Goal: Ask a question

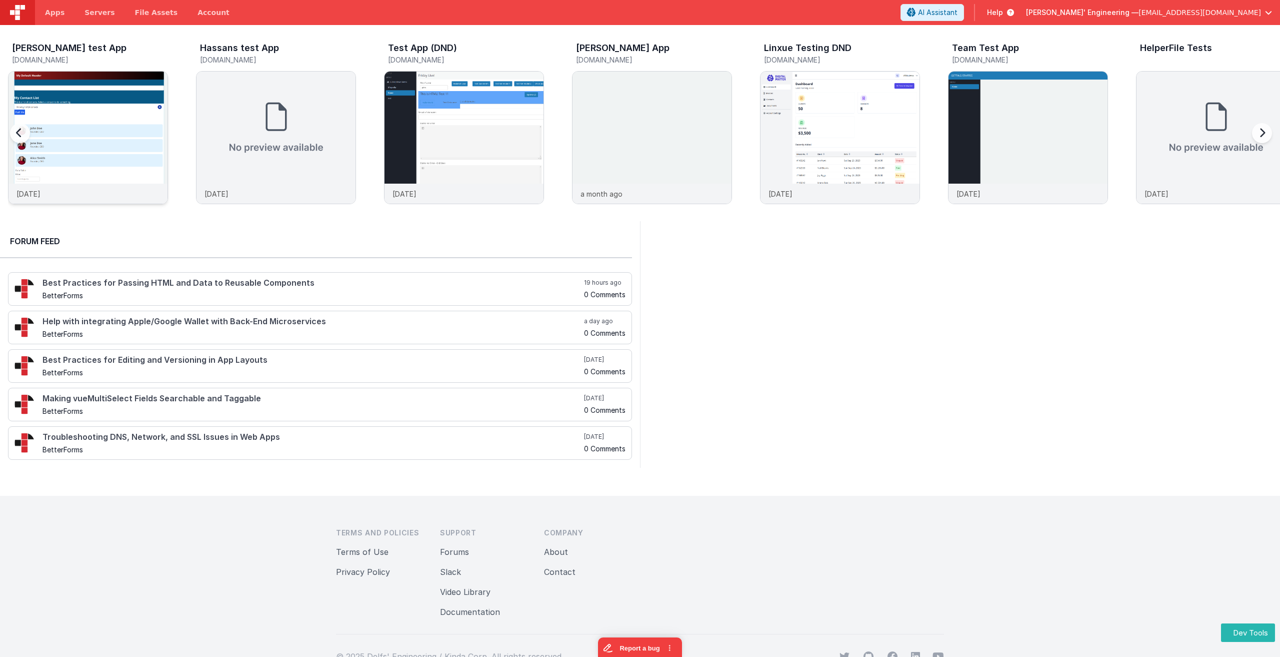
click at [117, 130] on img at bounding box center [88, 151] width 159 height 159
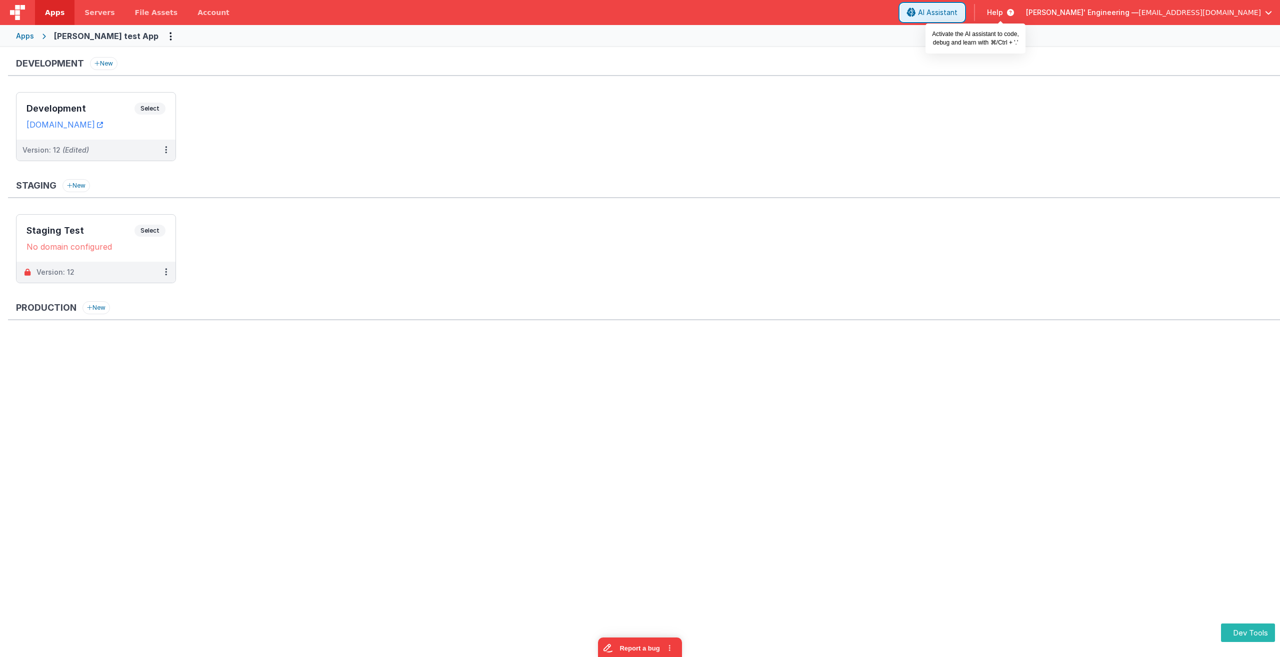
click at [958, 13] on span "AI Assistant" at bounding box center [938, 13] width 40 height 10
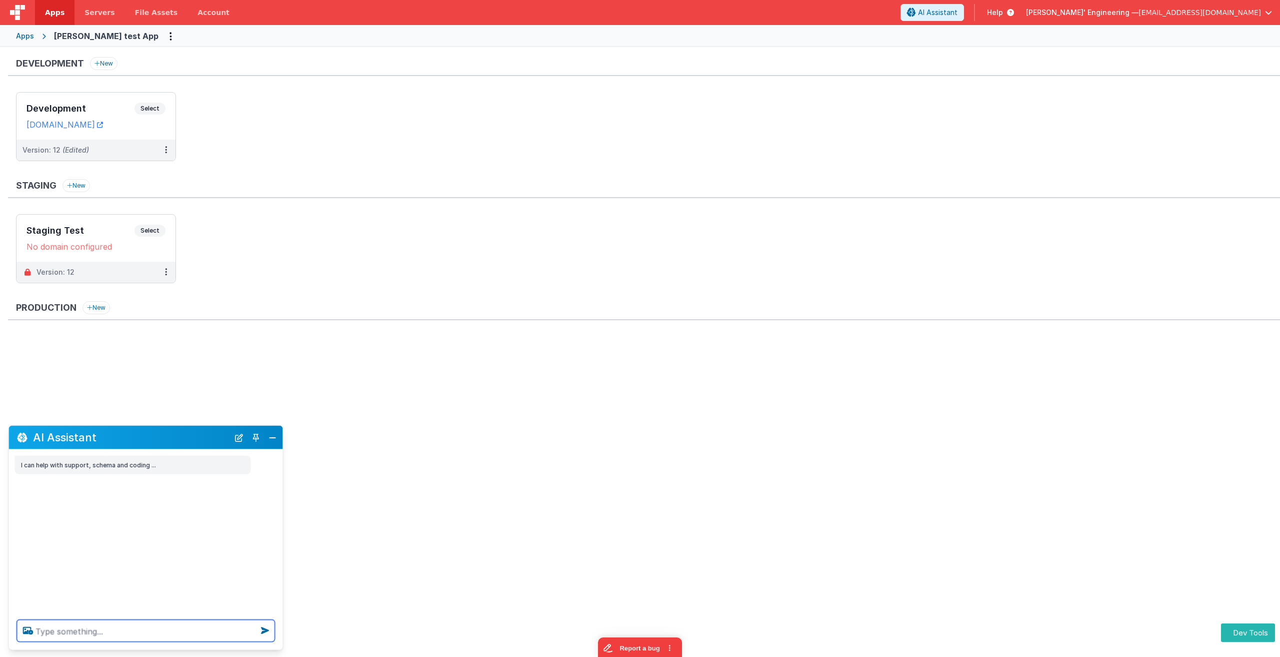
click at [95, 628] on textarea at bounding box center [146, 631] width 258 height 22
type textarea "I have a question"
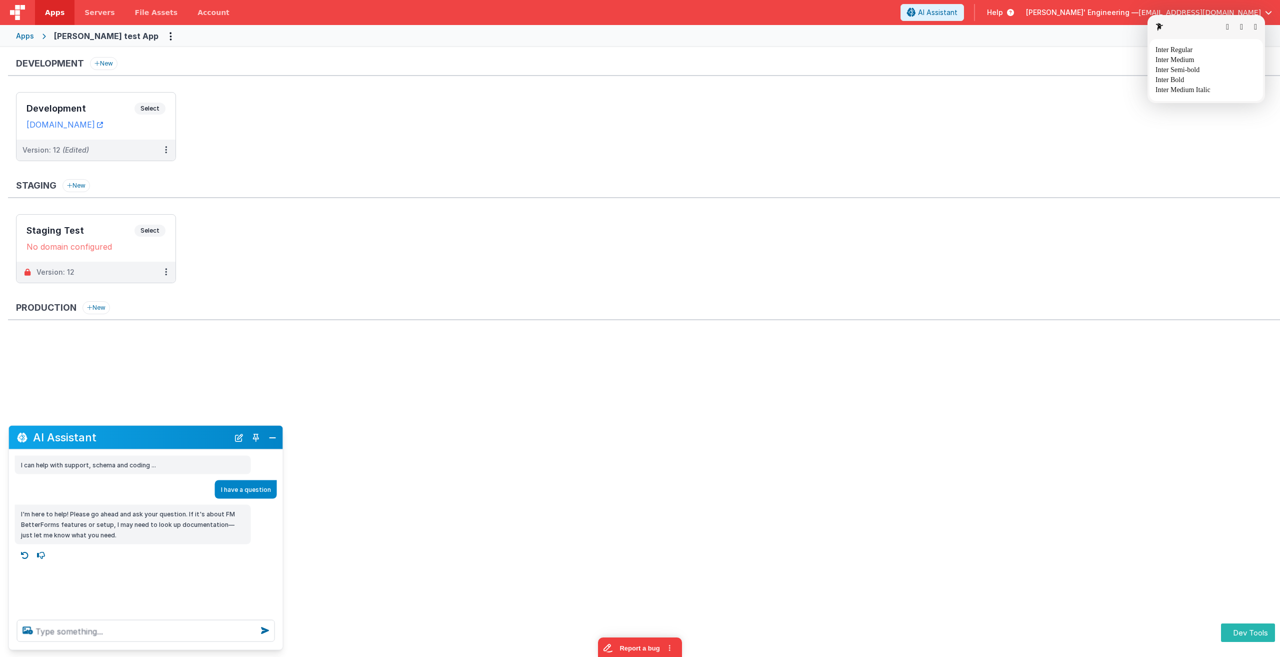
click at [1254, 24] on button "button" at bounding box center [1255, 27] width 3 height 8
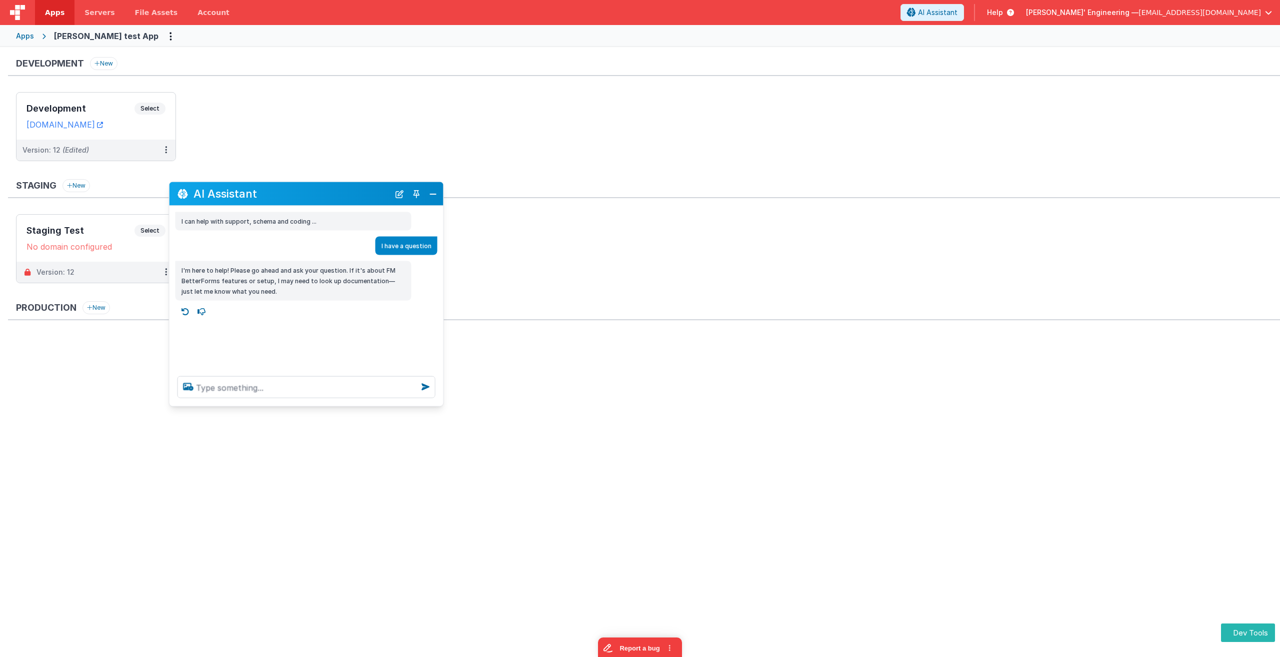
drag, startPoint x: 186, startPoint y: 437, endPoint x: 329, endPoint y: 185, distance: 289.4
click at [329, 188] on h2 "AI Assistant" at bounding box center [292, 194] width 196 height 12
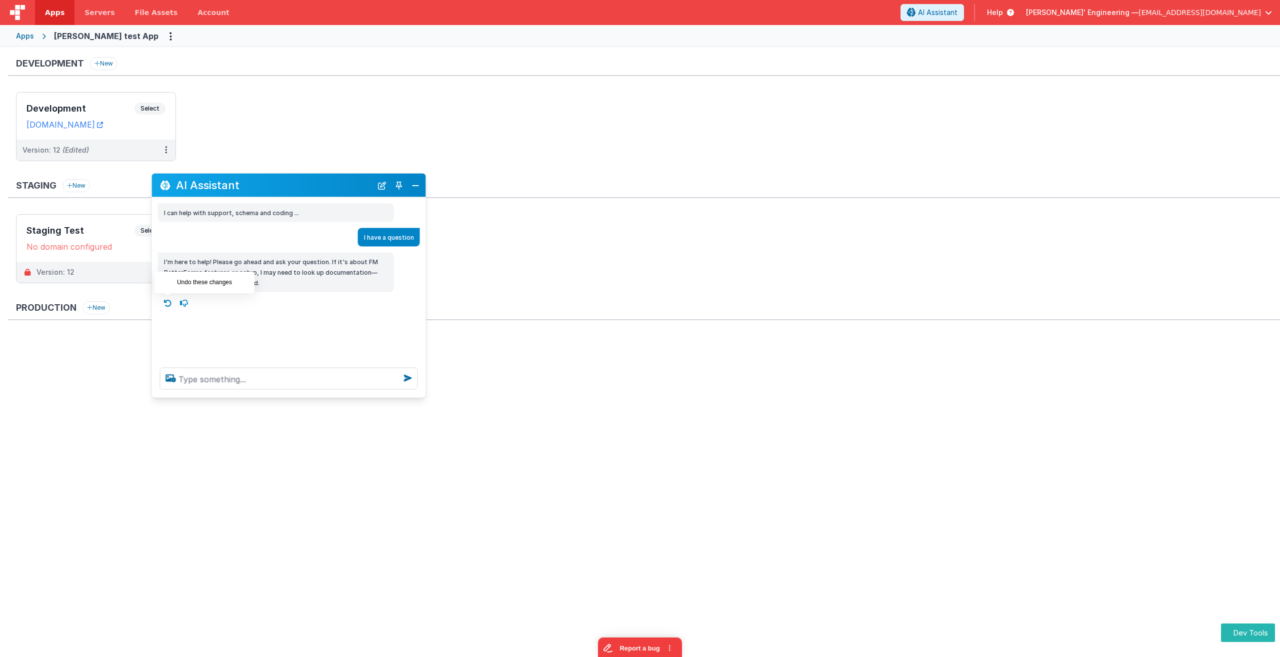
click at [164, 301] on icon at bounding box center [168, 303] width 16 height 16
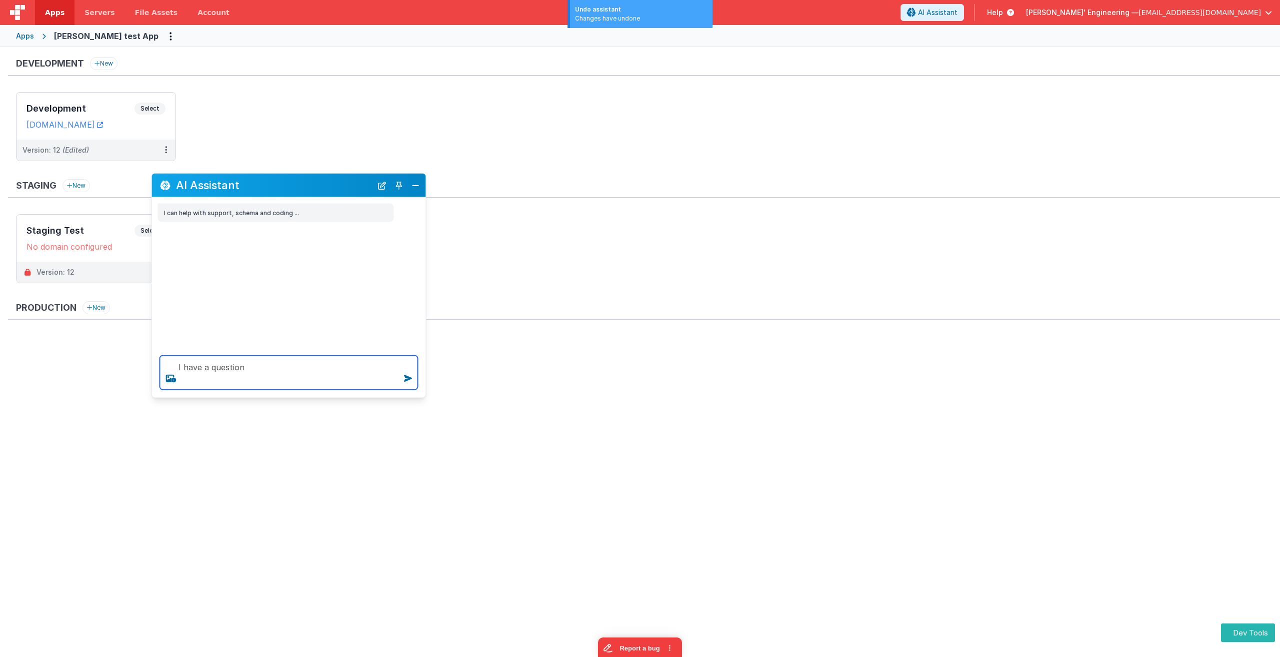
click at [193, 367] on textarea "I have a question" at bounding box center [289, 373] width 258 height 34
click at [171, 367] on textarea "I have a question" at bounding box center [289, 373] width 258 height 34
click at [208, 382] on textarea "I have a question" at bounding box center [289, 373] width 258 height 34
click at [252, 379] on textarea "I have a question" at bounding box center [289, 373] width 258 height 34
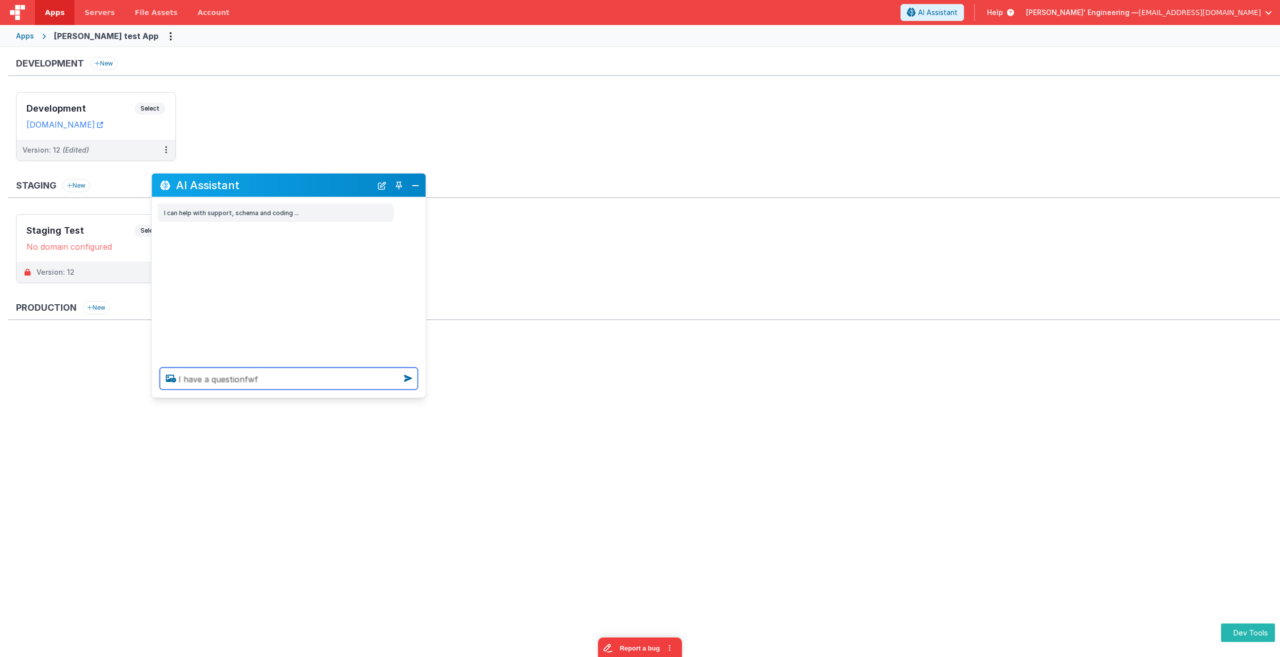
paste textarea "I have a questionfwf"
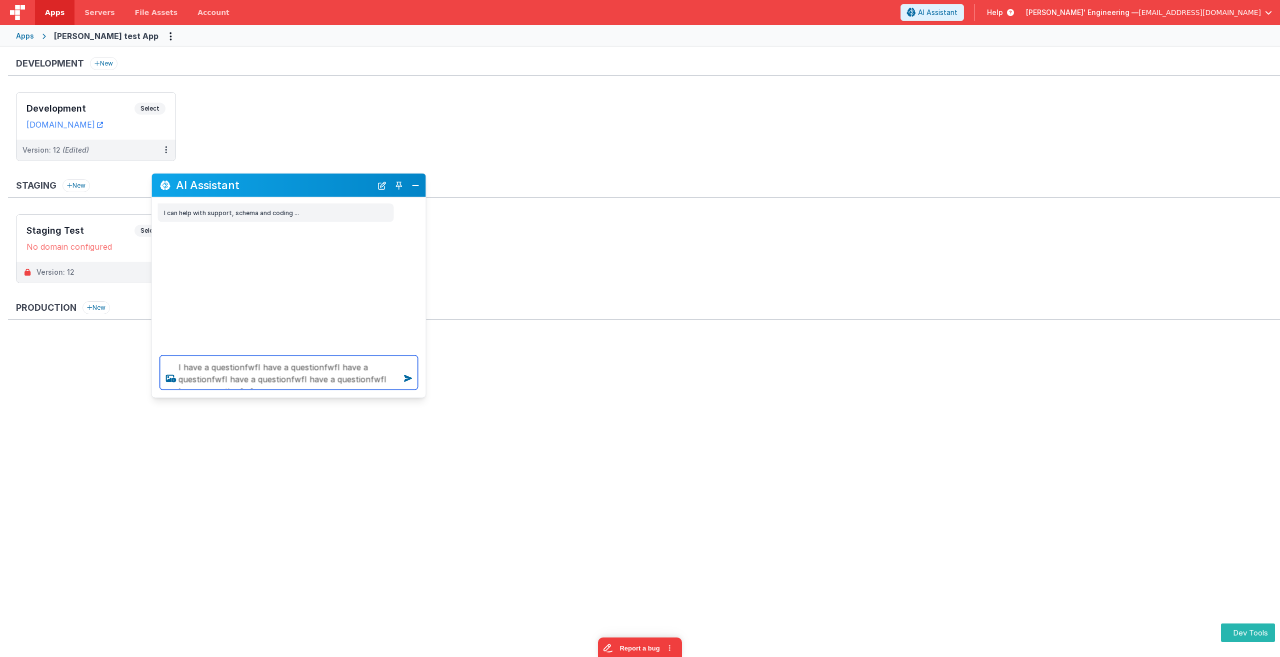
paste textarea "I have a questionfwf"
type textarea "I have a questionfwfI have a questionfwfI have a questionfwfI have a questionfw…"
click at [346, 461] on div "Development New Development Select URLs [DOMAIN_NAME] Version: 12 (Edited) Stag…" at bounding box center [640, 350] width 1280 height 607
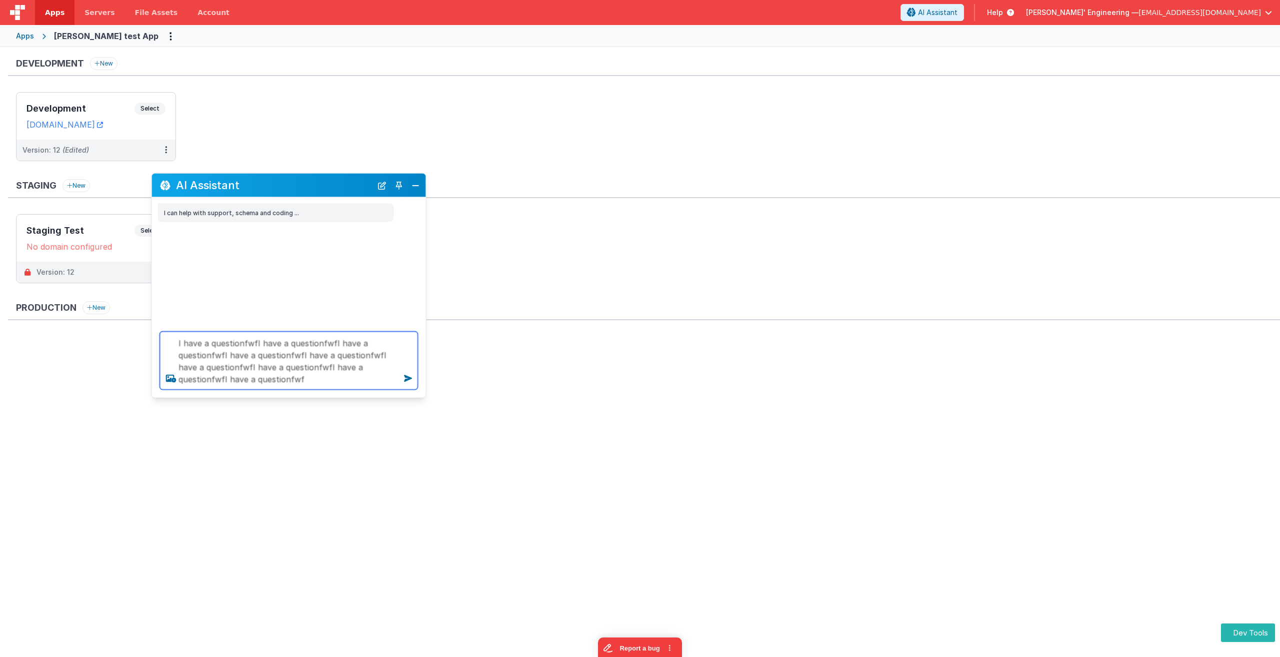
click at [318, 366] on textarea "I have a questionfwfI have a questionfwfI have a questionfwfI have a questionfw…" at bounding box center [289, 361] width 258 height 58
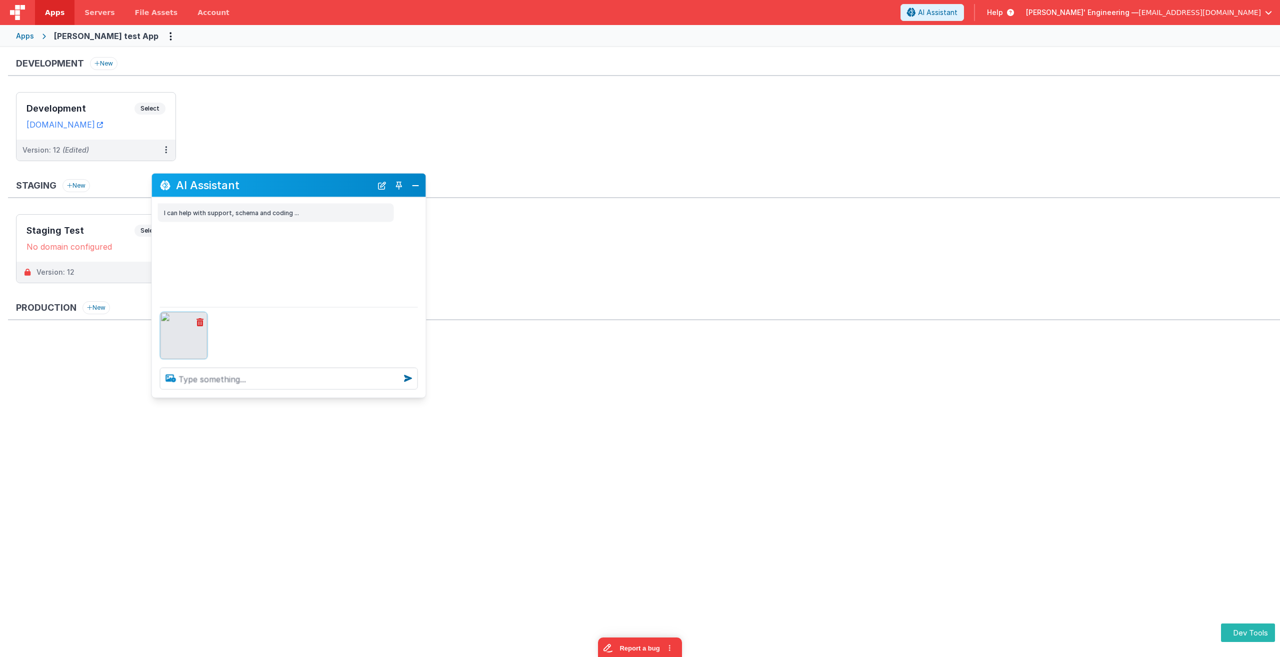
click at [171, 380] on icon at bounding box center [171, 378] width 18 height 16
click at [0, 0] on input "file" at bounding box center [0, 0] width 0 height 0
click at [183, 341] on img at bounding box center [184, 335] width 47 height 47
click at [412, 496] on div "Development New Development Select URLs [DOMAIN_NAME] Version: 12 (Edited) Stag…" at bounding box center [640, 350] width 1280 height 607
click at [201, 324] on icon at bounding box center [200, 322] width 7 height 8
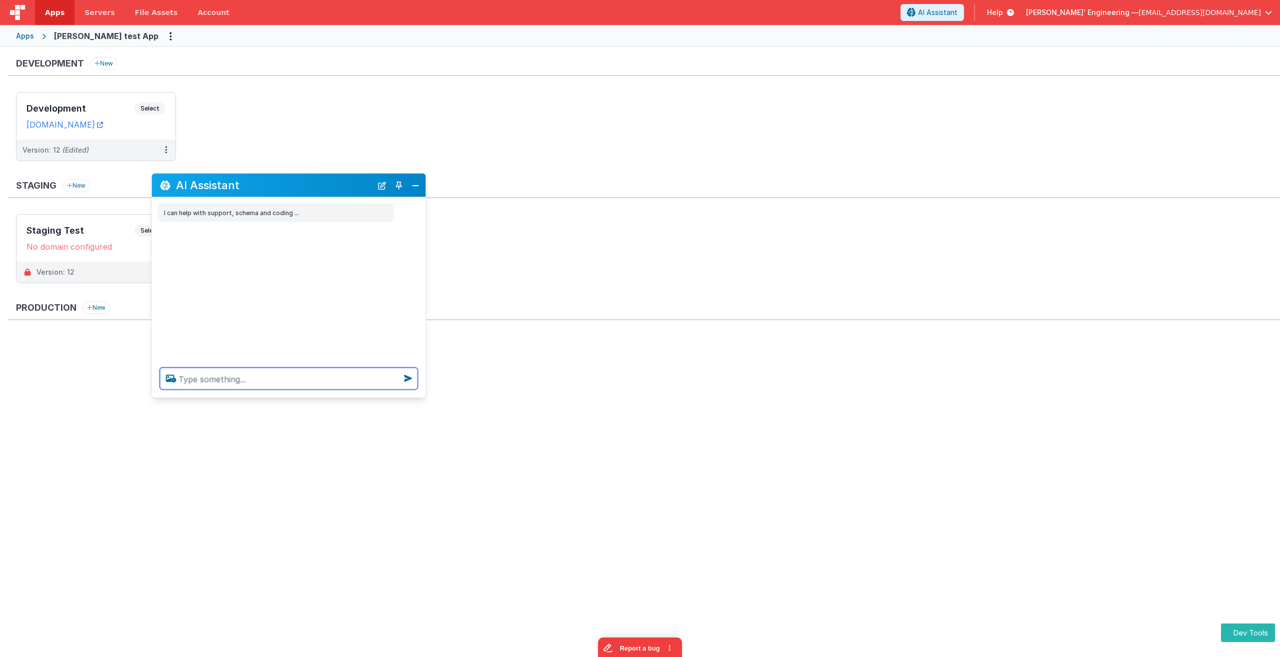
click at [219, 380] on textarea at bounding box center [289, 379] width 258 height 22
click at [295, 330] on div at bounding box center [289, 333] width 258 height 53
click at [232, 379] on textarea at bounding box center [289, 379] width 258 height 22
click at [204, 323] on button at bounding box center [200, 322] width 15 height 20
click at [221, 377] on textarea at bounding box center [289, 379] width 258 height 22
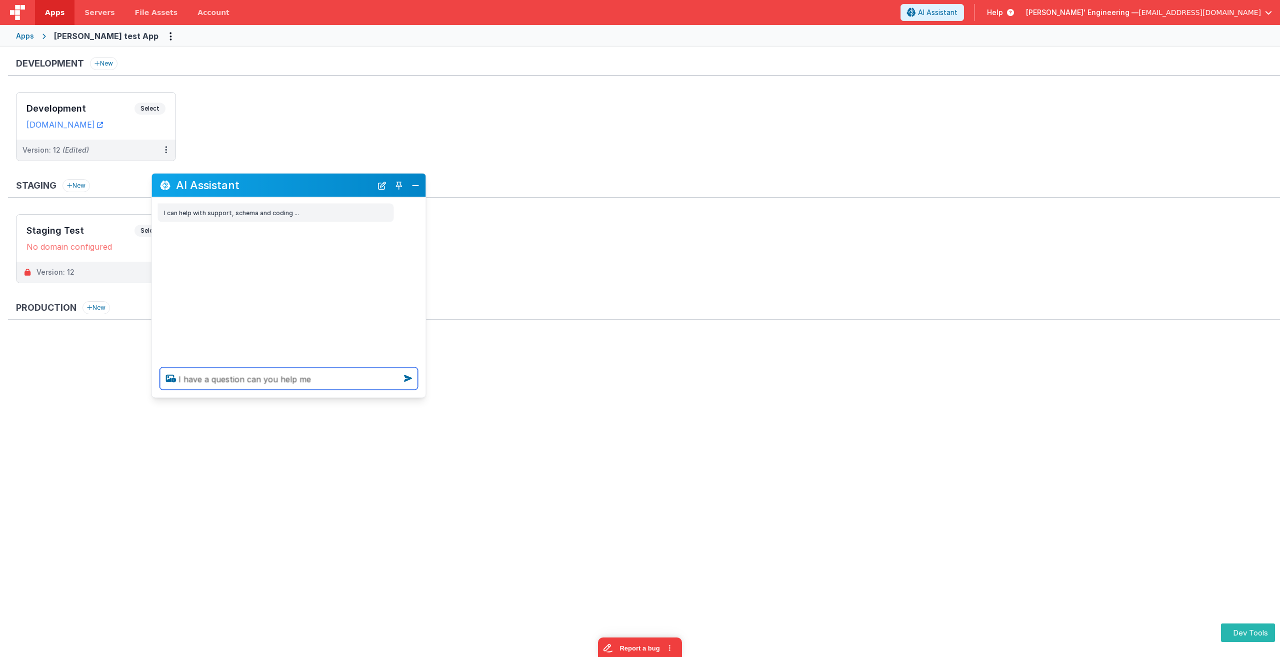
type textarea "I have a question can you help me"
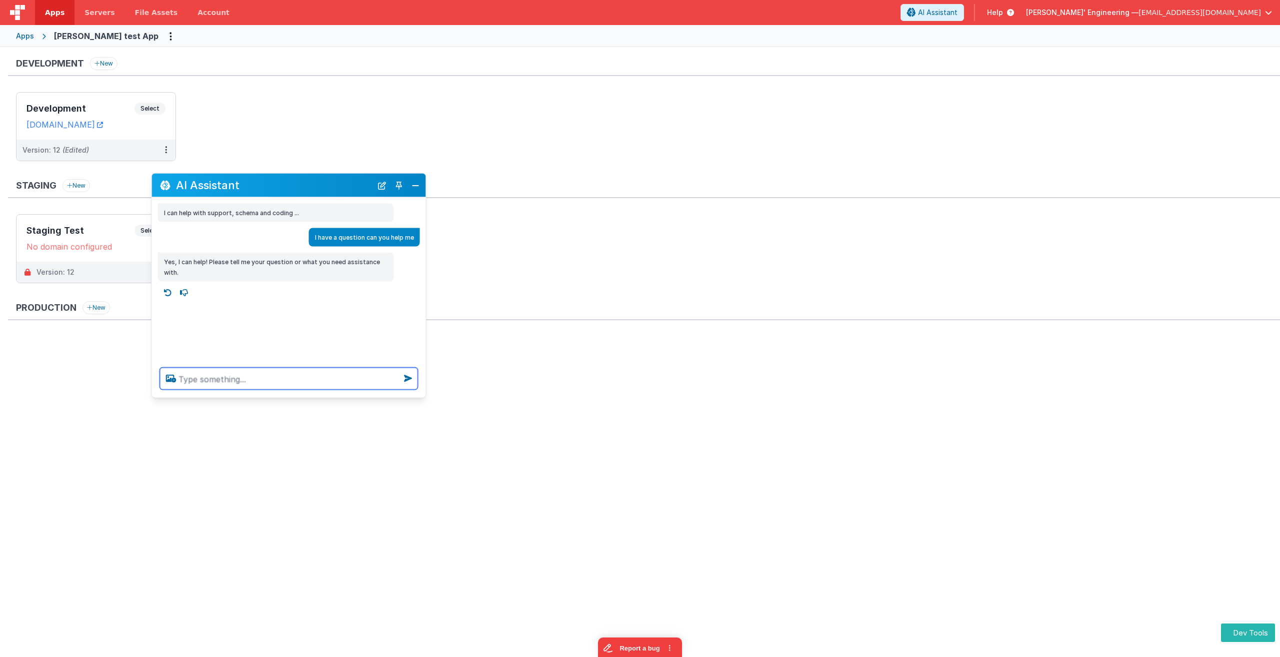
click at [248, 380] on textarea at bounding box center [289, 379] width 258 height 22
type textarea "Its not better forms related is that okay"
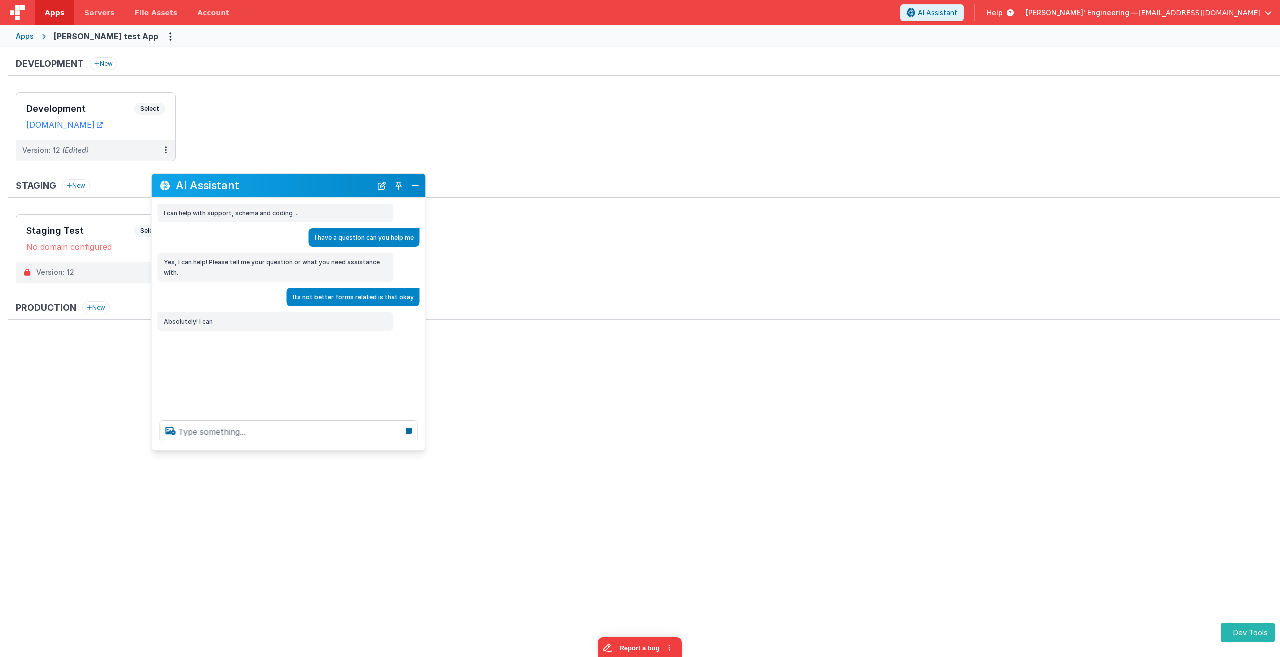
drag, startPoint x: 368, startPoint y: 396, endPoint x: 395, endPoint y: 449, distance: 59.0
click at [379, 450] on div at bounding box center [289, 431] width 274 height 38
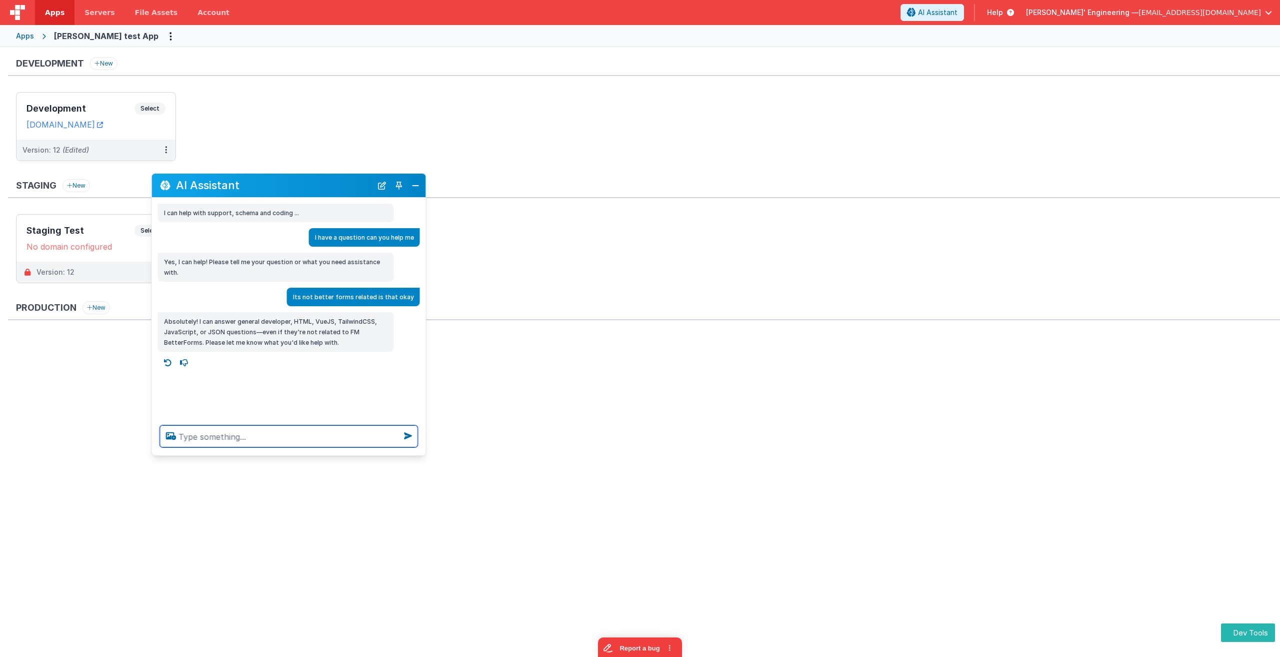
click at [242, 437] on textarea at bounding box center [289, 436] width 258 height 22
type textarea "Its related to gardening"
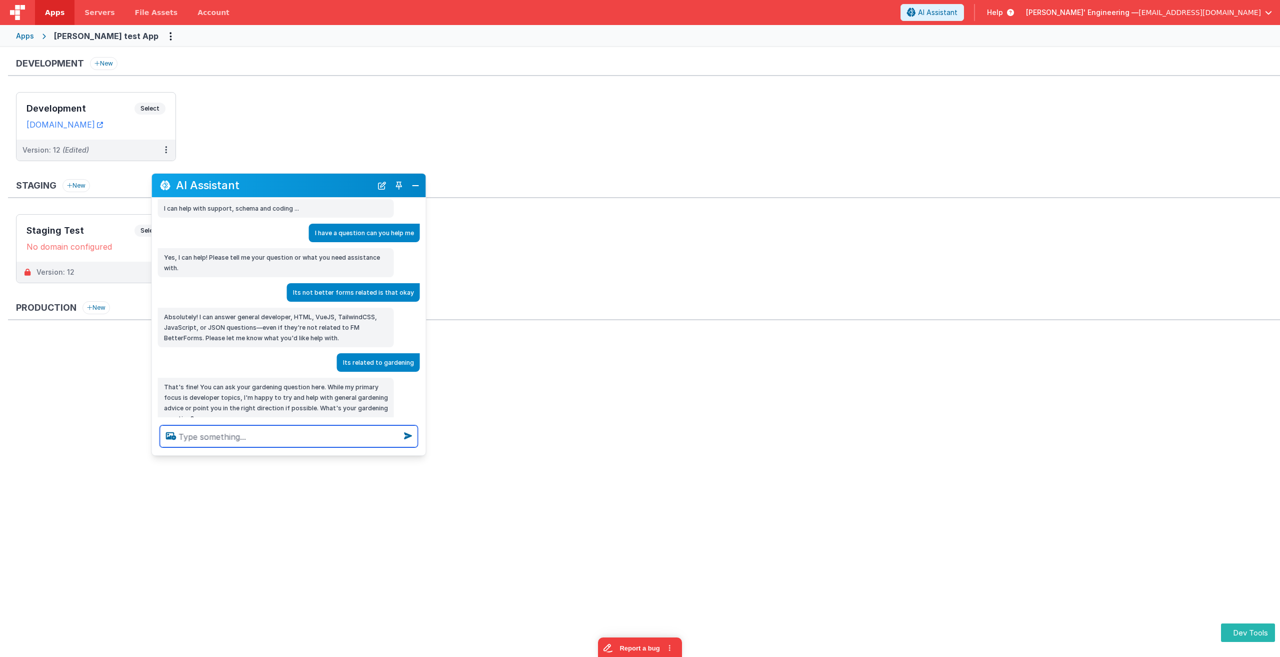
scroll to position [34, 0]
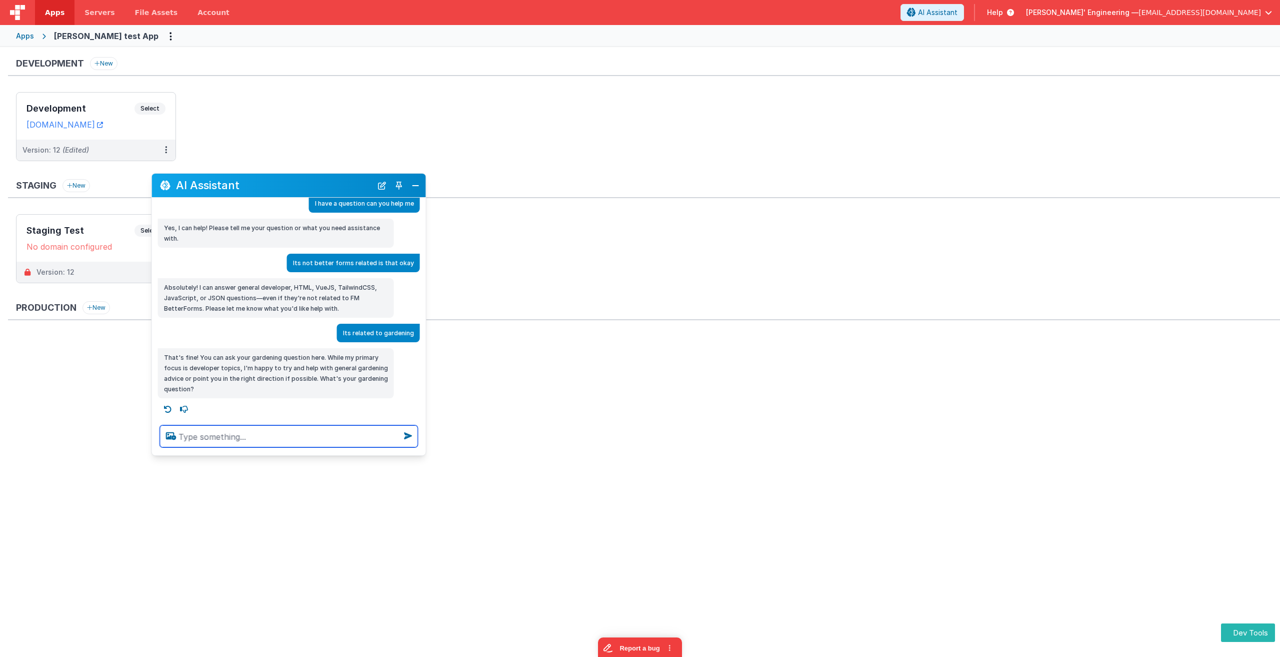
click at [244, 437] on textarea at bounding box center [289, 436] width 258 height 22
type textarea "H"
type textarea "Give me a step by step process for caring for houseplants"
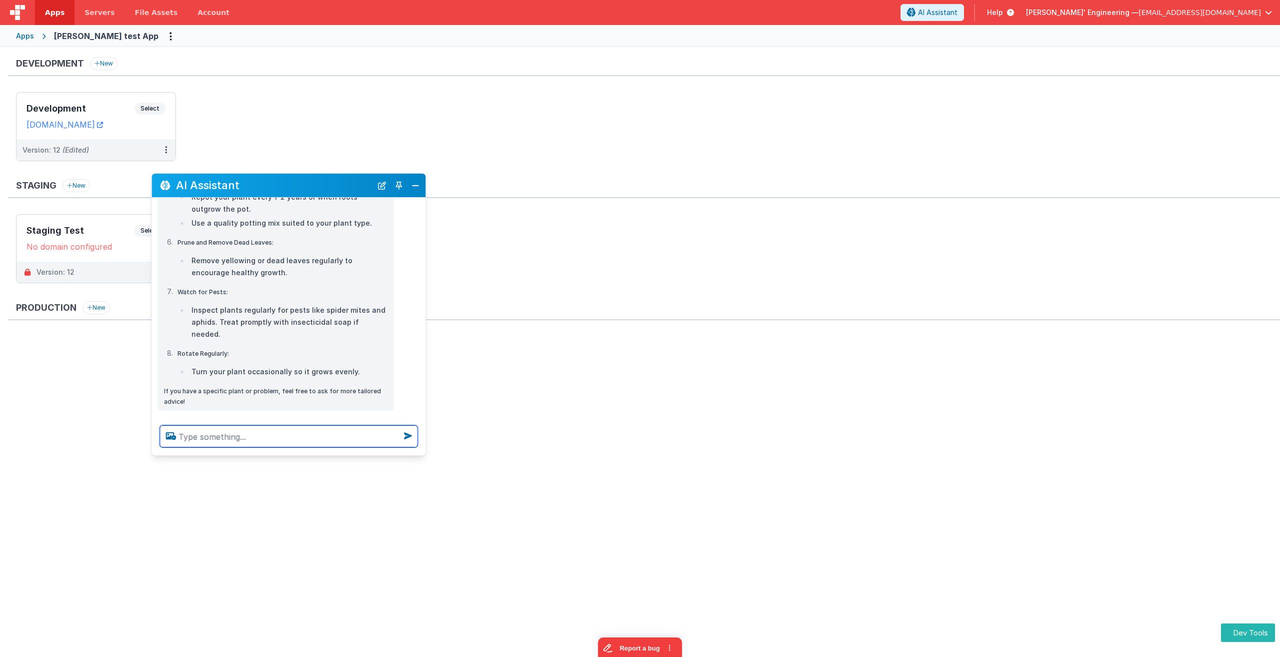
scroll to position [560, 0]
click at [253, 431] on textarea at bounding box center [289, 436] width 258 height 22
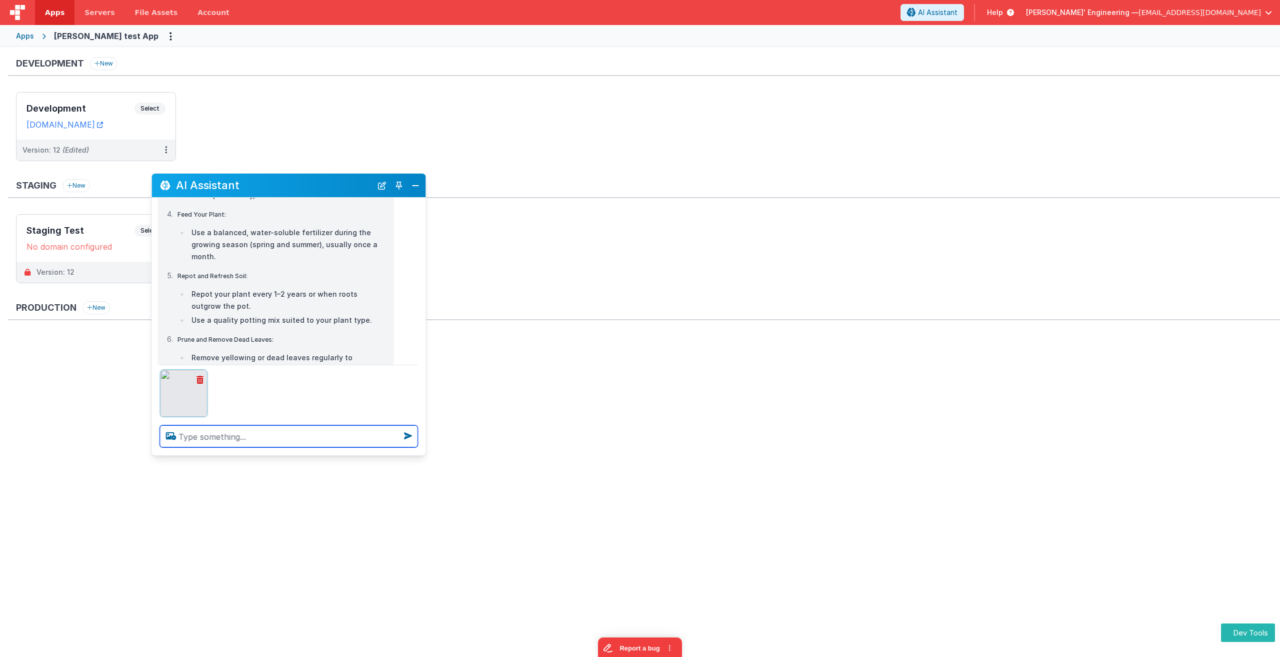
scroll to position [612, 0]
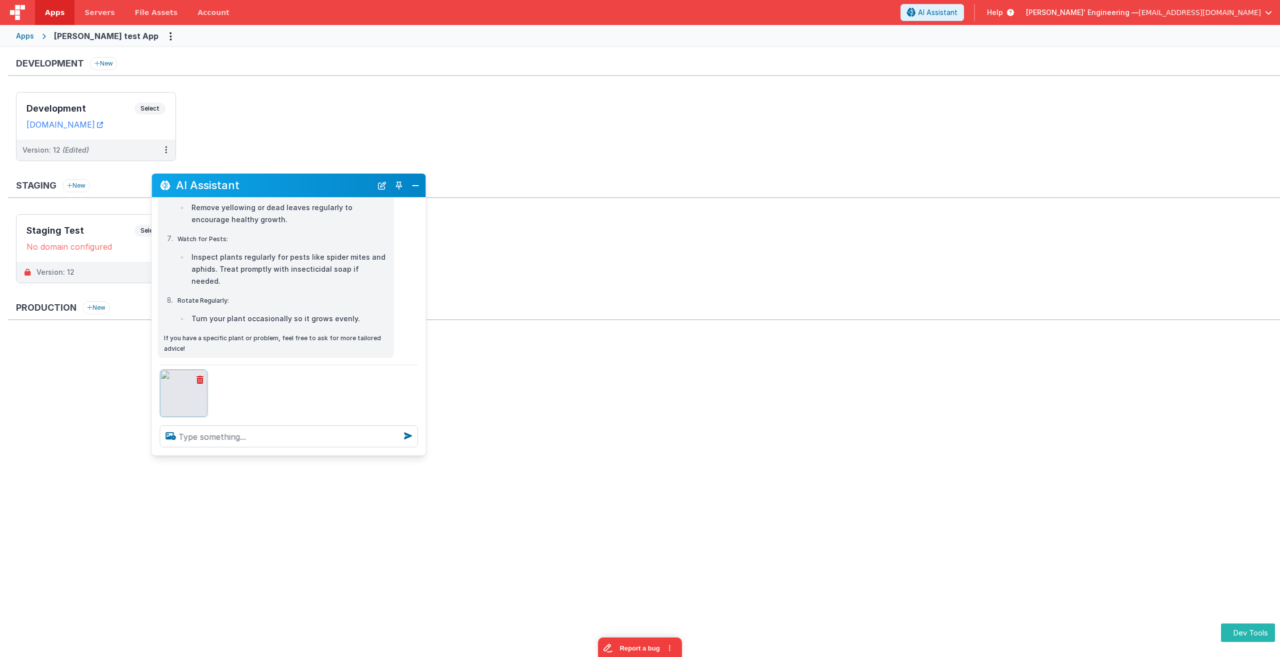
click at [203, 379] on icon at bounding box center [200, 380] width 7 height 8
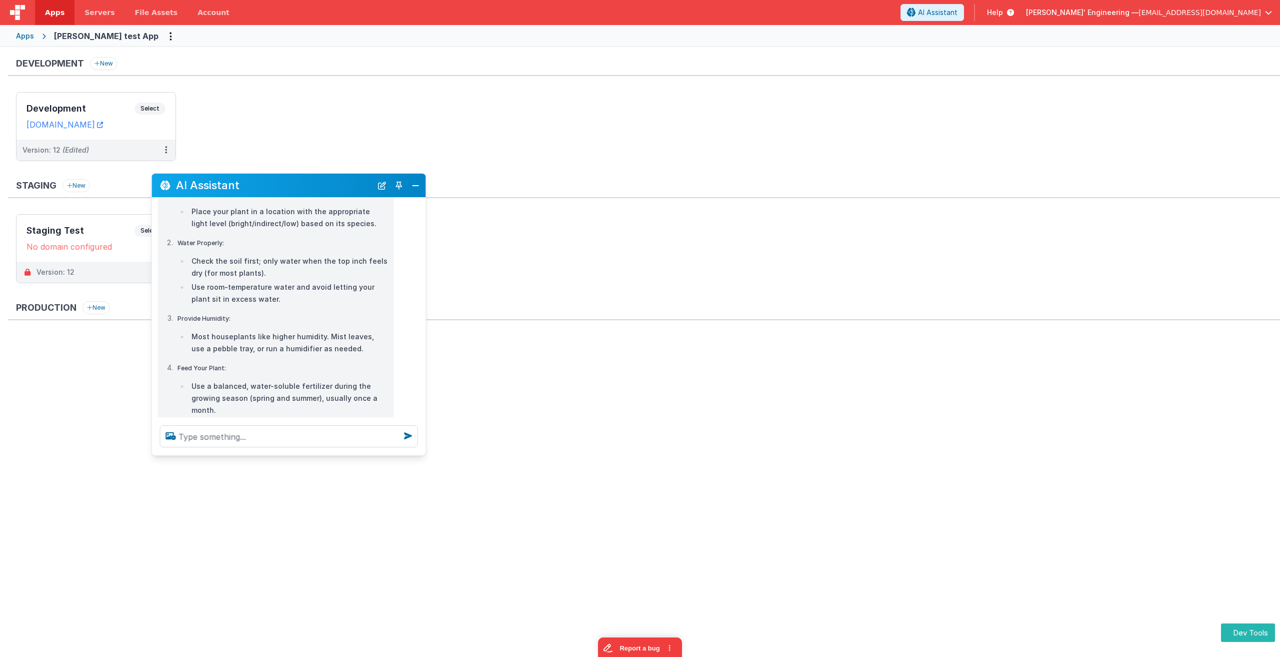
scroll to position [260, 0]
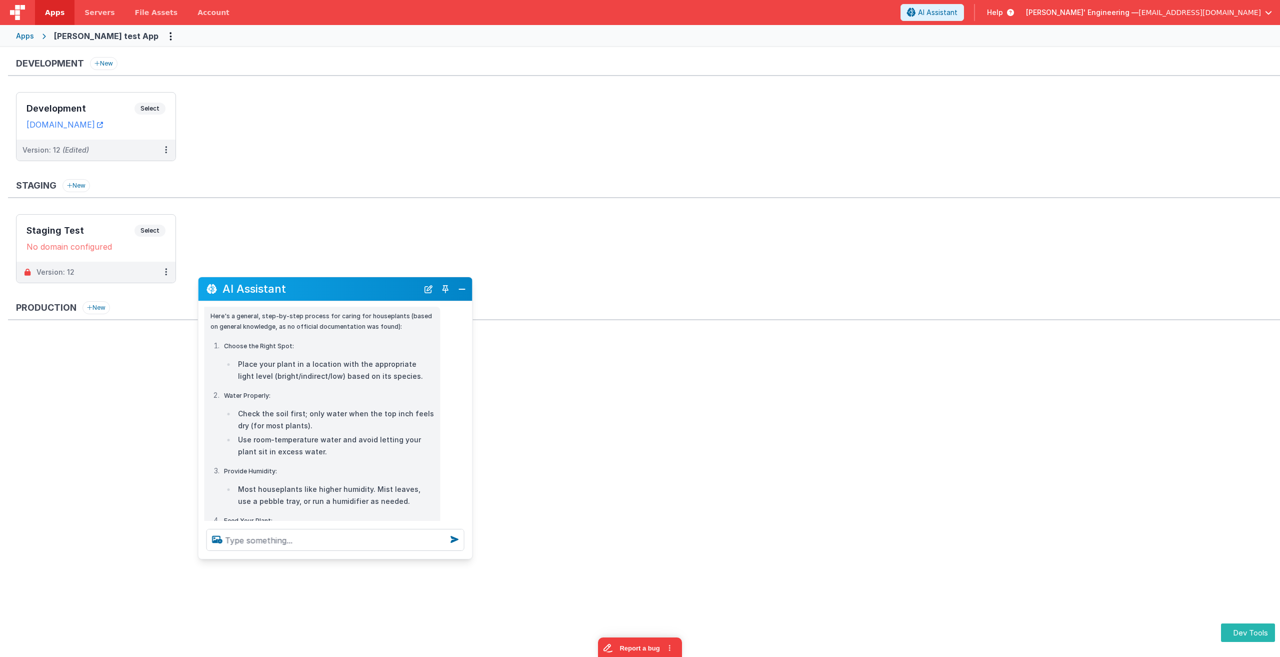
drag, startPoint x: 314, startPoint y: 190, endPoint x: 367, endPoint y: 303, distance: 124.8
click at [367, 295] on h2 "AI Assistant" at bounding box center [321, 289] width 196 height 12
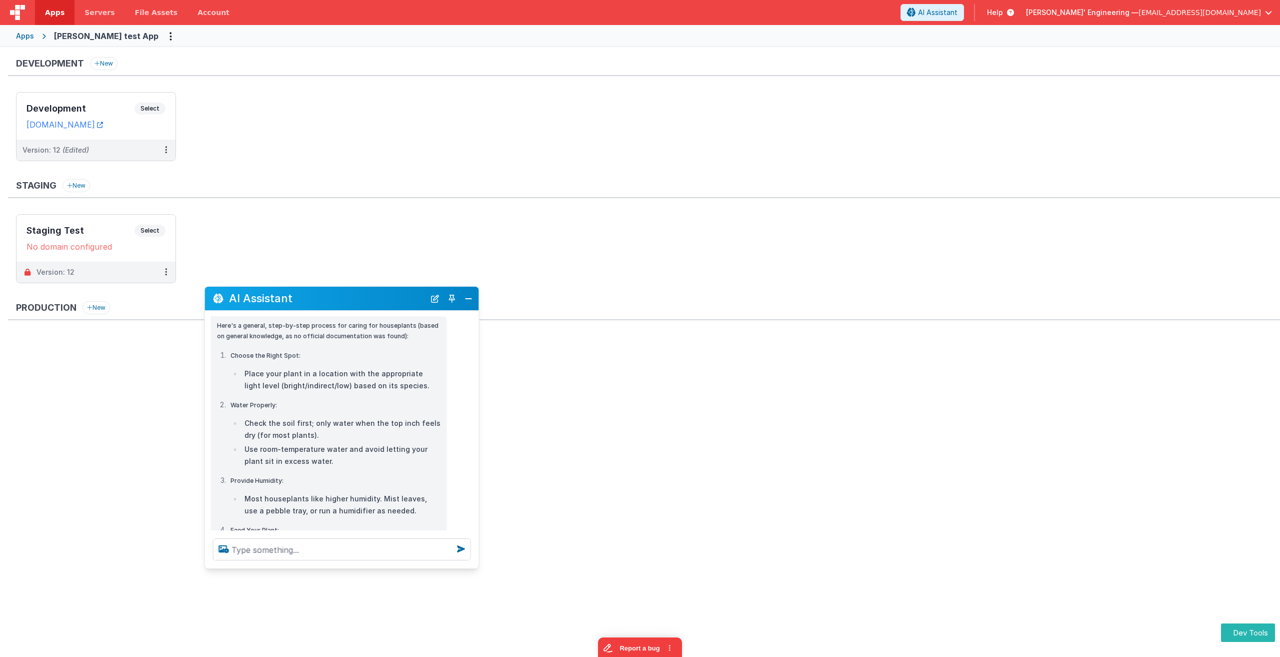
drag, startPoint x: 518, startPoint y: 592, endPoint x: 506, endPoint y: 613, distance: 24.2
click at [518, 592] on div "Development New Development Select URLs [DOMAIN_NAME] Version: 12 (Edited) Stag…" at bounding box center [640, 350] width 1280 height 607
click at [149, 106] on span "Select" at bounding box center [150, 109] width 31 height 12
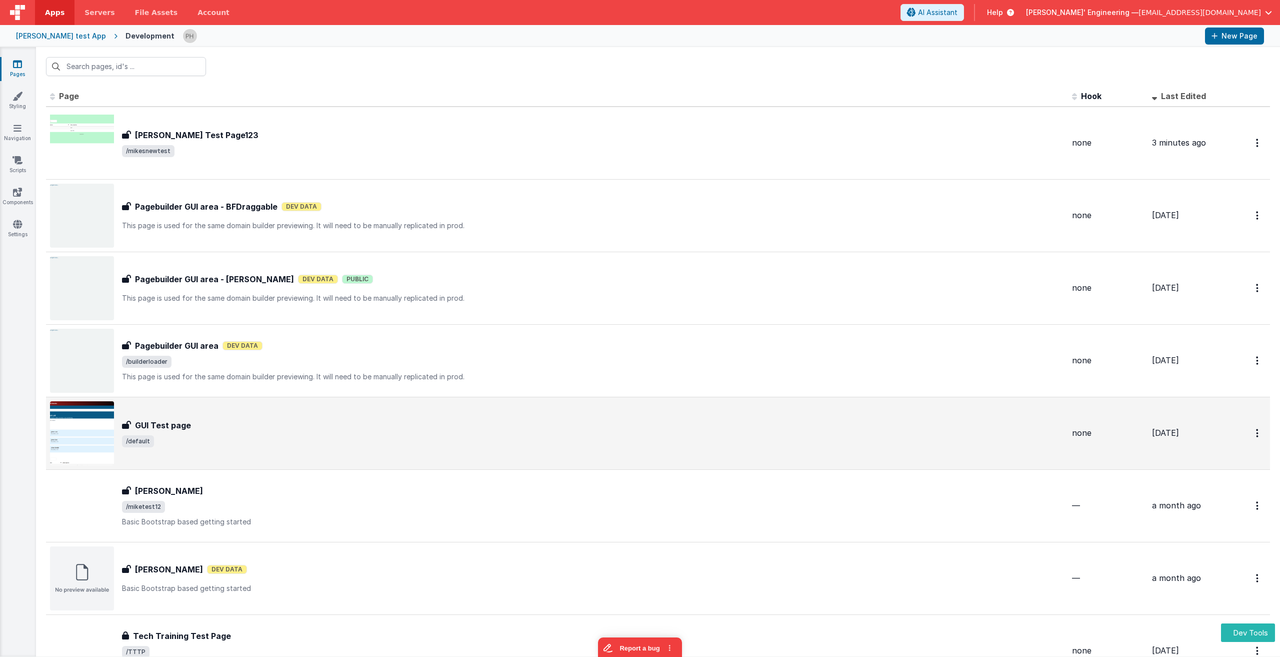
click at [266, 431] on div "GUI Test page GUI Test page /default" at bounding box center [593, 433] width 942 height 28
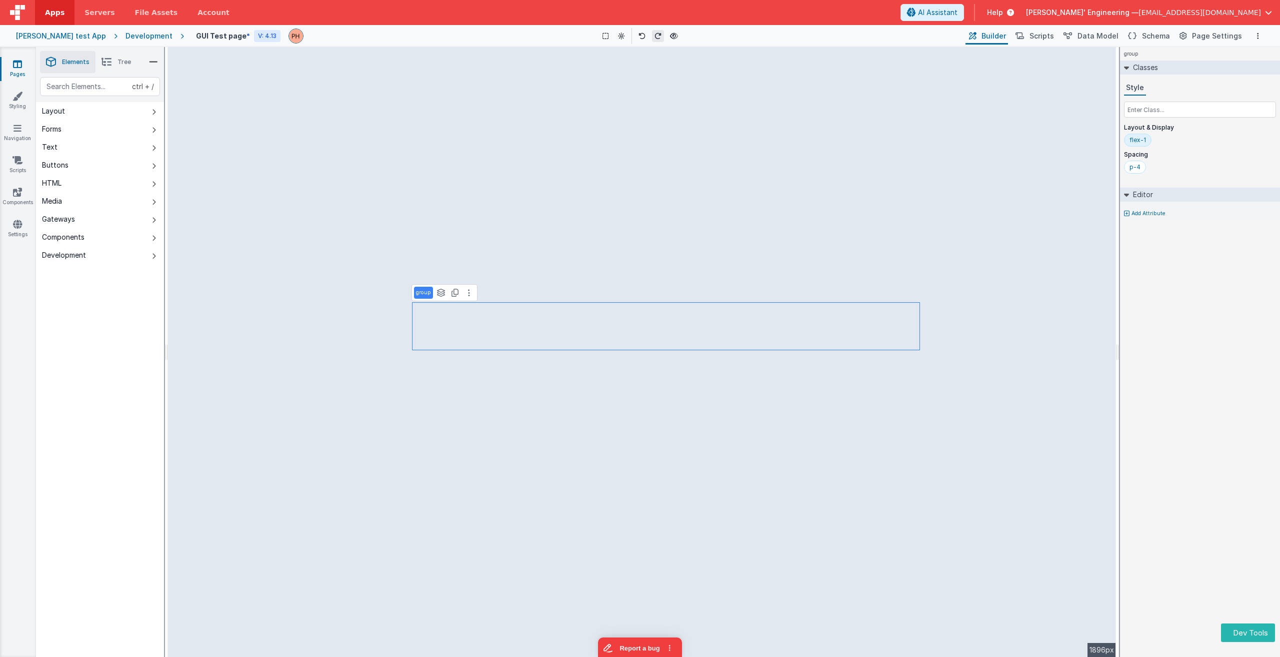
click at [110, 401] on div "ctrl + / Layout Forms Text Buttons HTML Media Gateways Components Development P…" at bounding box center [100, 390] width 128 height 627
click at [958, 14] on span "AI Assistant" at bounding box center [938, 13] width 40 height 10
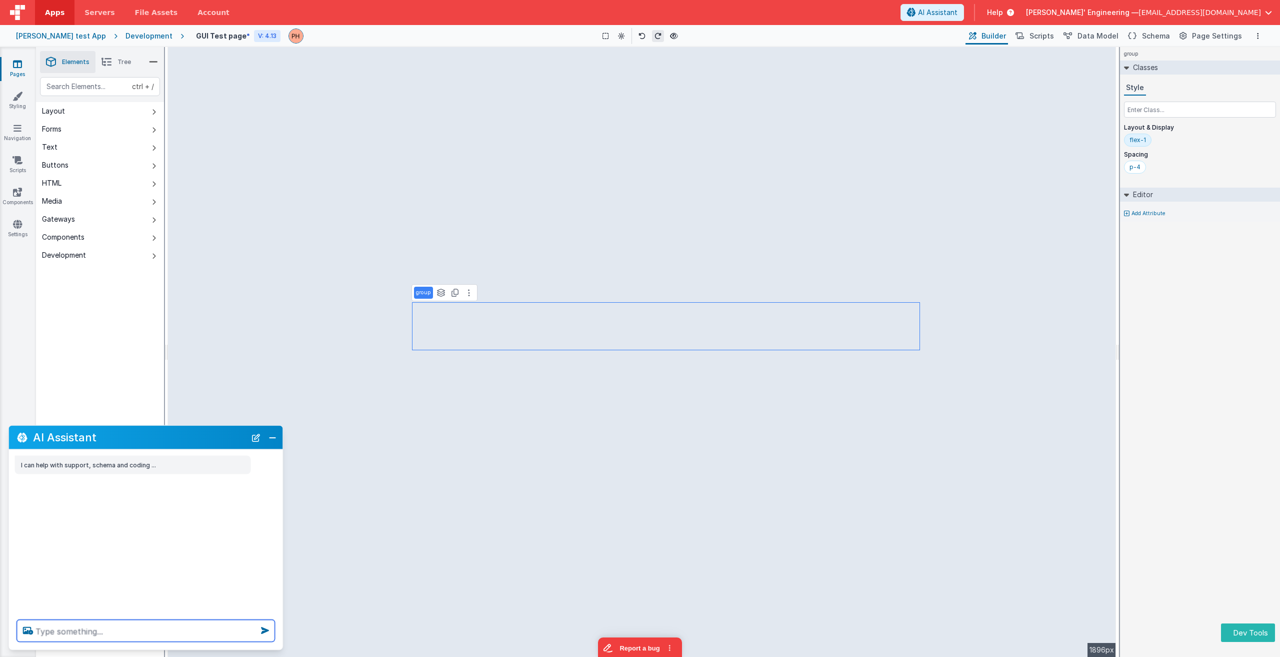
click at [121, 631] on textarea at bounding box center [146, 631] width 258 height 22
type textarea "What's todays weather in toronto"
